Goal: Information Seeking & Learning: Learn about a topic

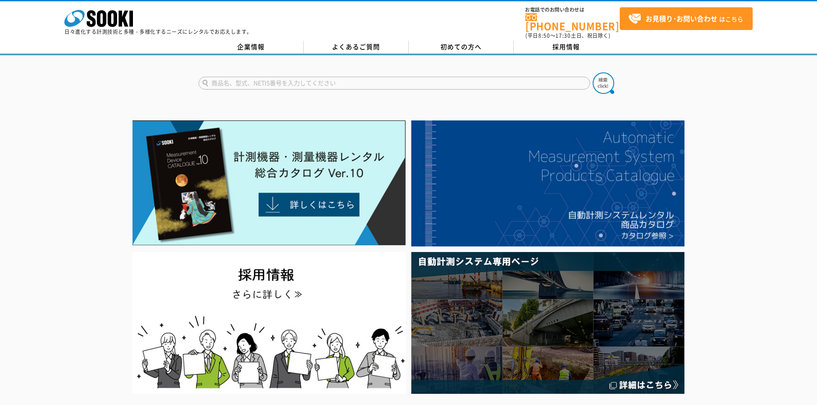
click at [254, 77] on input "text" at bounding box center [393, 83] width 391 height 13
click at [612, 78] on img at bounding box center [602, 82] width 21 height 21
type input "S"
type input "商品名、型式、NETIS番号を入力してください"
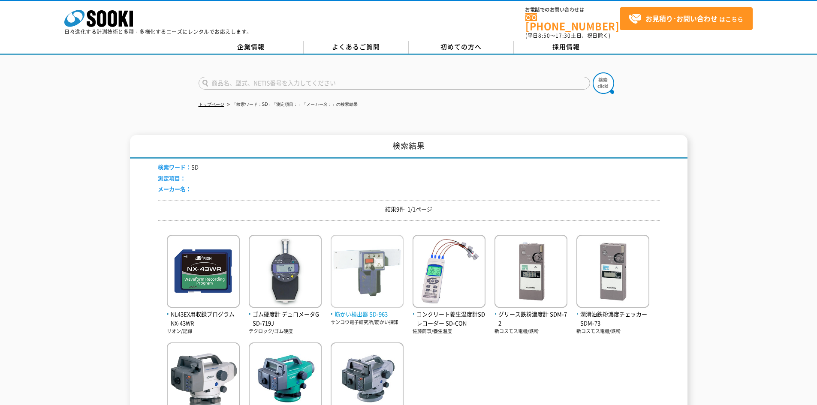
click at [375, 310] on span "筋かい検出器 SD-963" at bounding box center [366, 314] width 73 height 9
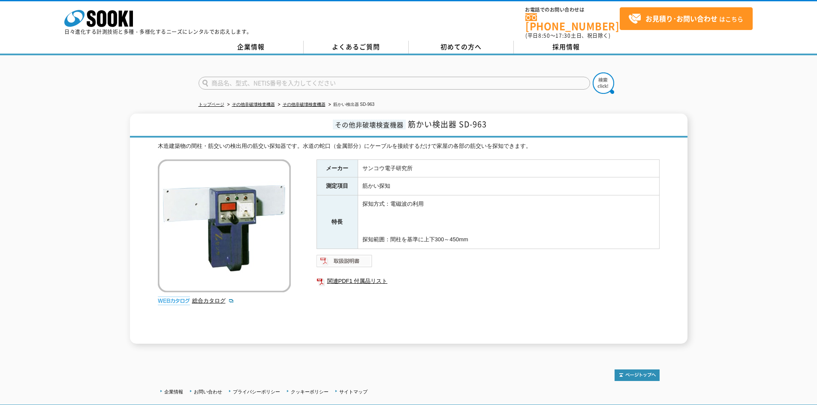
click at [340, 256] on img at bounding box center [344, 261] width 56 height 14
click at [352, 279] on link "関連PDF1 付属品リスト" at bounding box center [487, 281] width 343 height 11
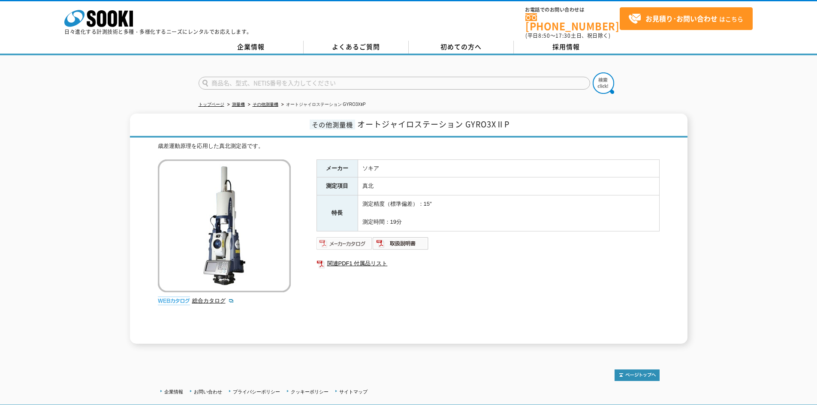
click at [355, 239] on img at bounding box center [344, 244] width 56 height 14
drag, startPoint x: 330, startPoint y: 179, endPoint x: 358, endPoint y: 182, distance: 28.0
click at [358, 182] on tr "測定項目 真北" at bounding box center [487, 186] width 342 height 18
click at [346, 237] on img at bounding box center [344, 244] width 56 height 14
click at [381, 259] on link "関連PDF1 付属品リスト" at bounding box center [487, 263] width 343 height 11
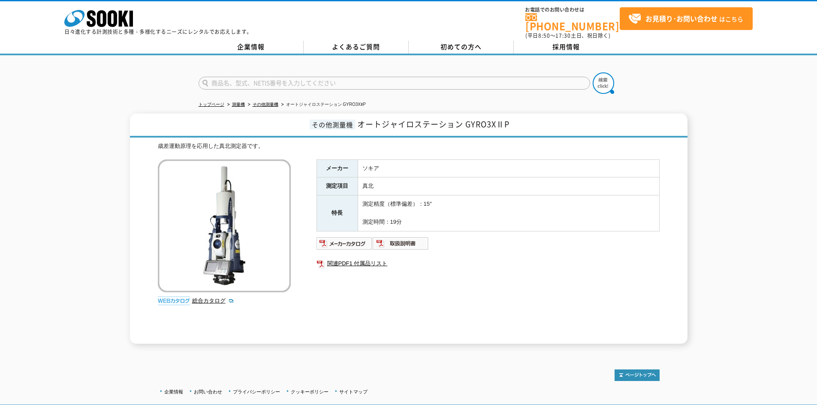
click at [628, 269] on div "メーカー ソキア 測定項目 真北 特長 測定精度（標準偏差）：15″ 測定時間：19分 関連PDF1 付属品リスト" at bounding box center [487, 251] width 343 height 184
click at [325, 77] on input "text" at bounding box center [393, 83] width 391 height 13
type input "きんりん"
click at [592, 72] on button at bounding box center [602, 82] width 21 height 21
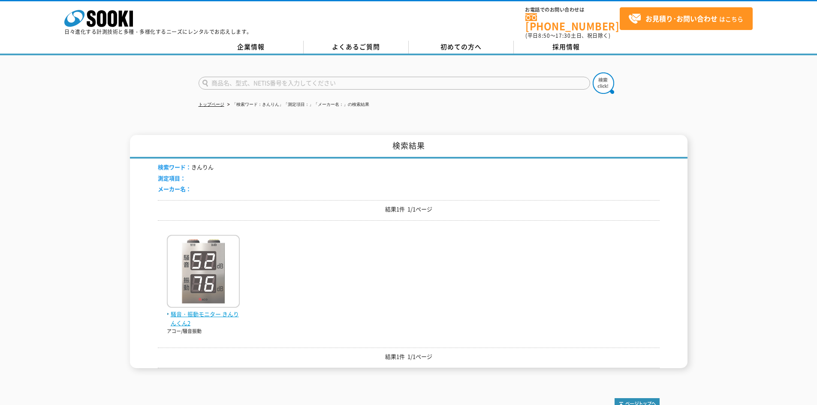
click at [217, 310] on span "騒音・振動モニター きんりんくん2" at bounding box center [203, 319] width 73 height 18
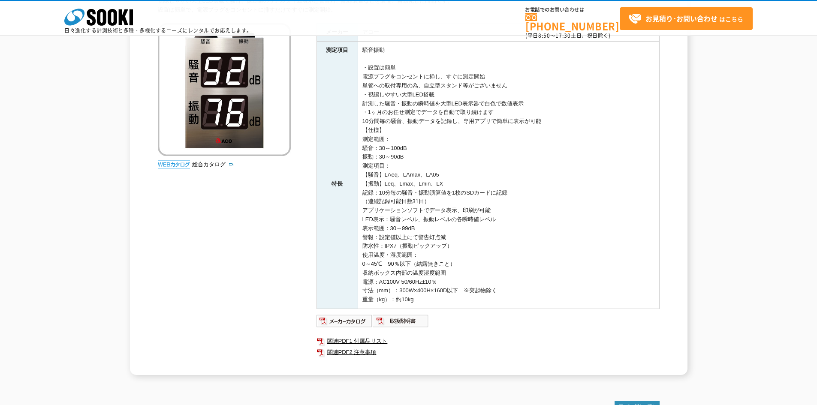
scroll to position [171, 0]
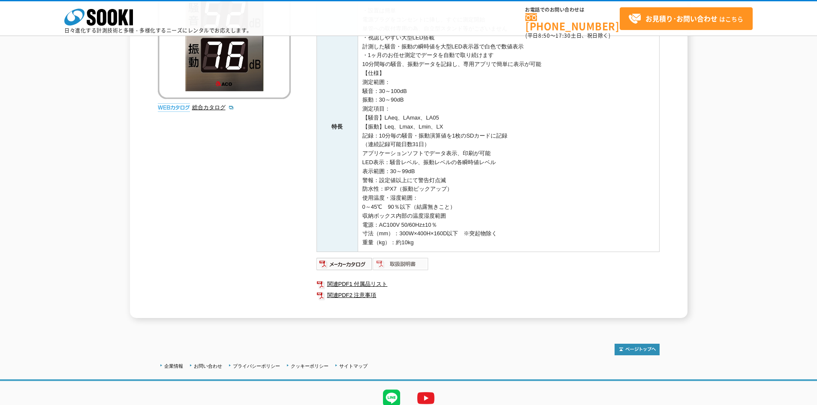
click at [407, 260] on img at bounding box center [401, 264] width 56 height 14
